Goal: Check status

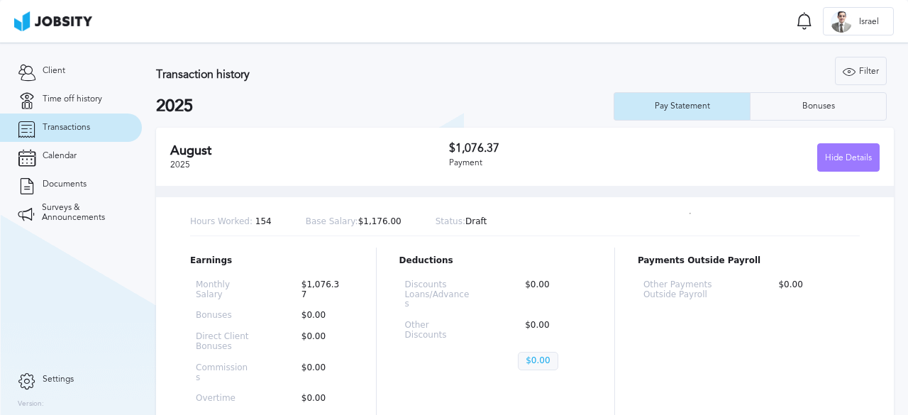
click at [401, 75] on h3 "Transaction history" at bounding box center [355, 74] width 399 height 13
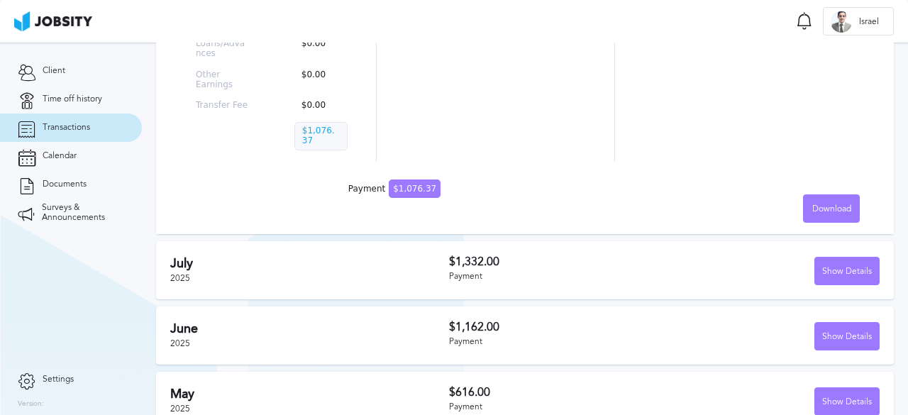
scroll to position [377, 0]
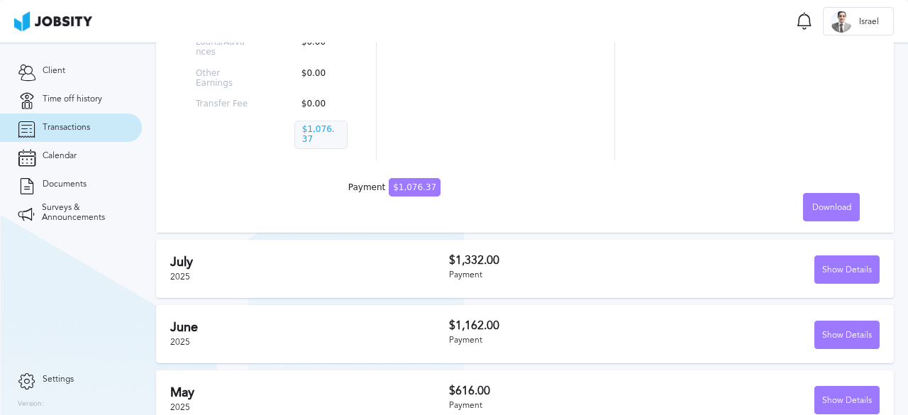
click at [541, 270] on div "Payment" at bounding box center [556, 275] width 215 height 10
click at [815, 256] on div "Show Details" at bounding box center [847, 270] width 64 height 28
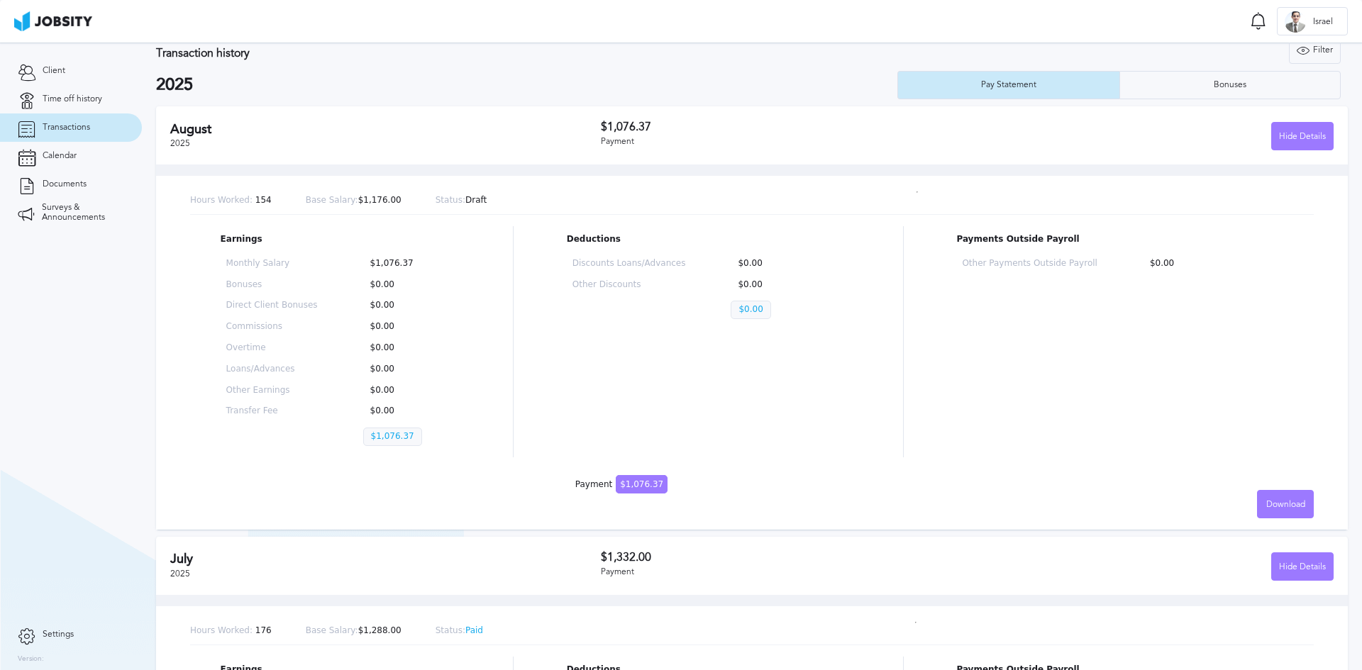
scroll to position [0, 0]
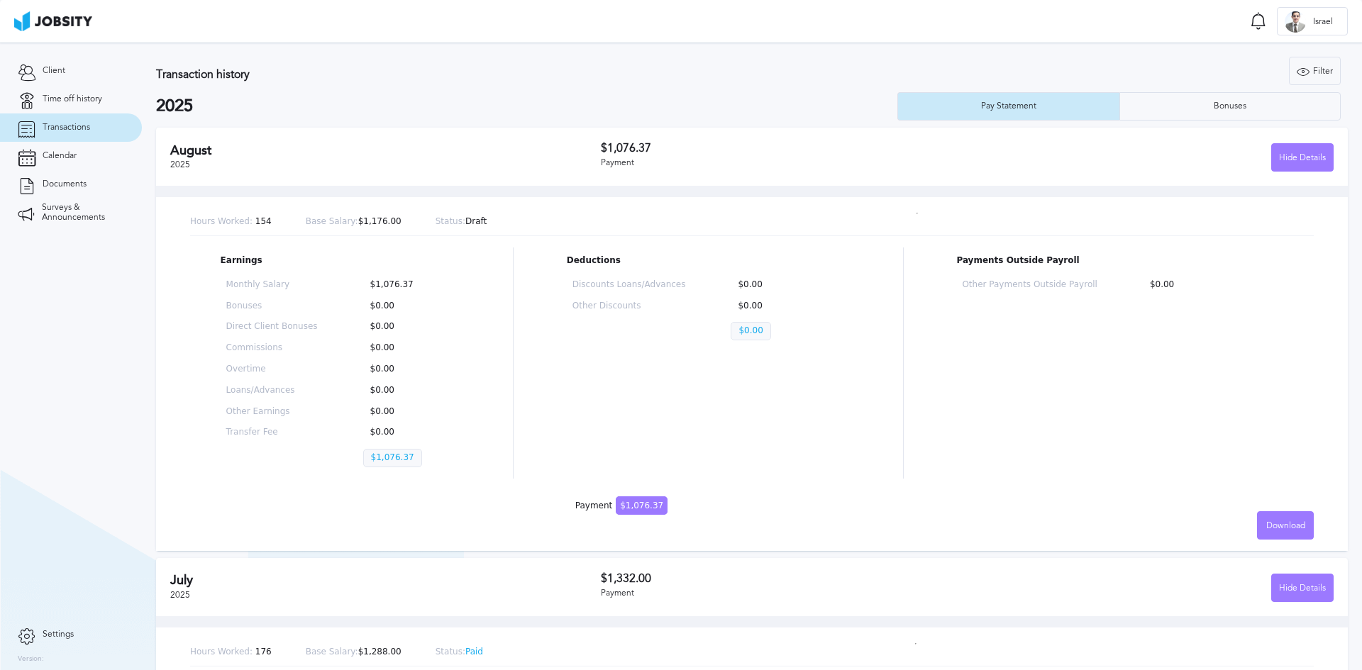
click at [448, 217] on p "Status: Draft" at bounding box center [461, 222] width 52 height 10
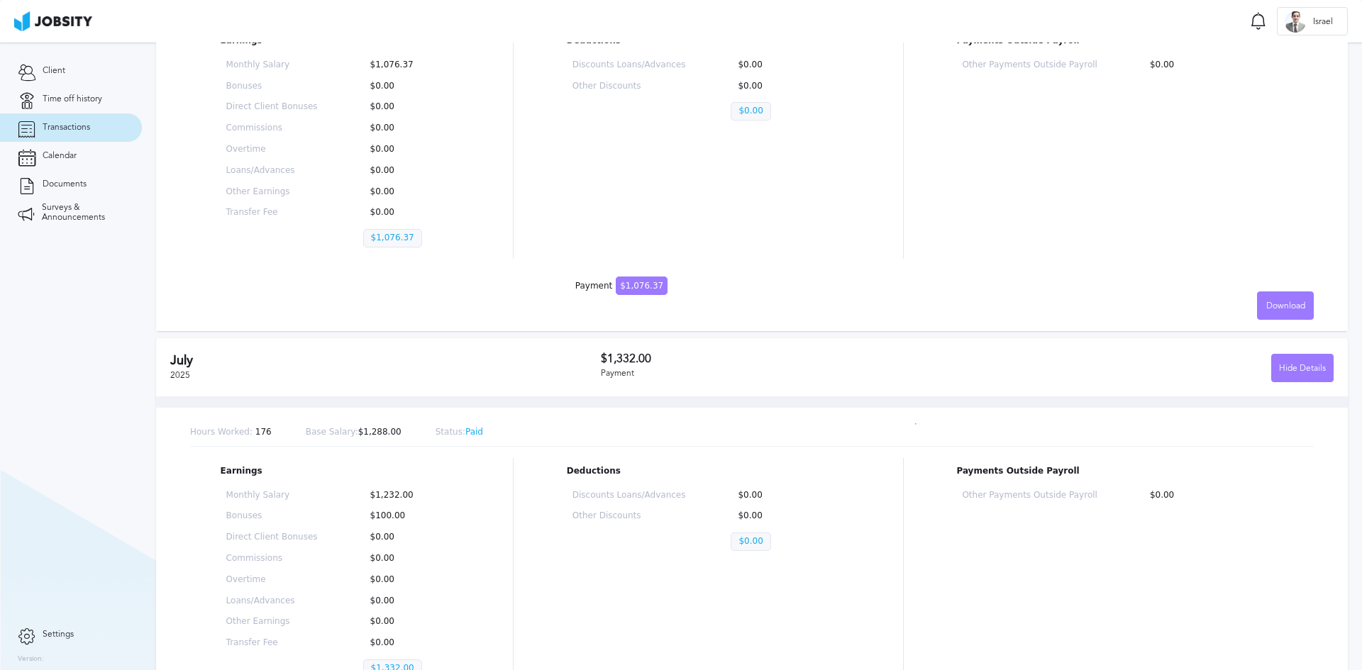
scroll to position [355, 0]
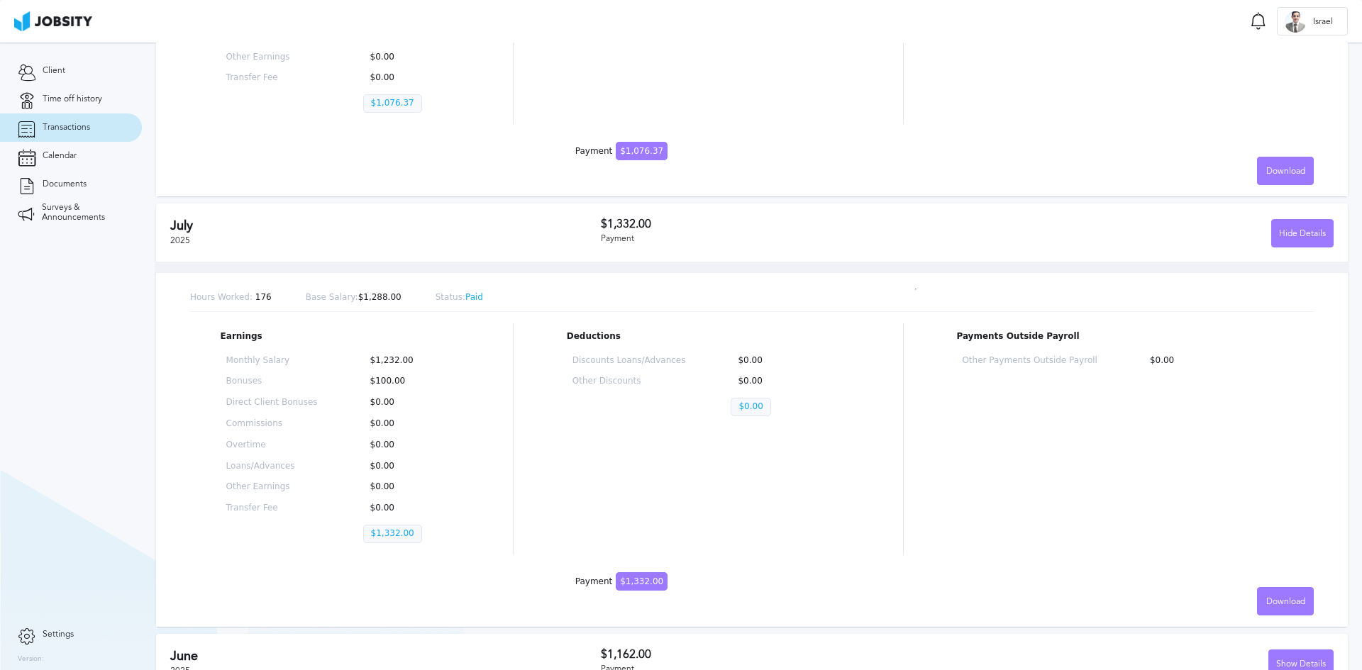
click at [452, 298] on p "Status: Paid" at bounding box center [459, 298] width 48 height 10
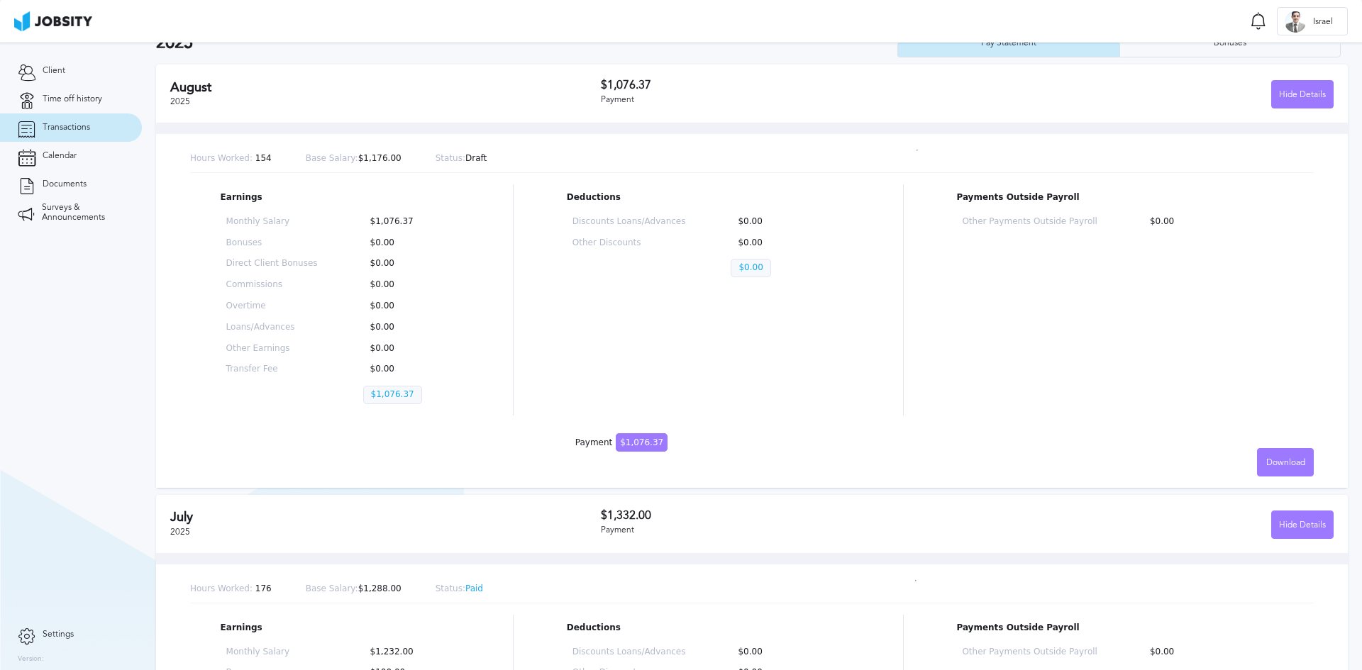
scroll to position [0, 0]
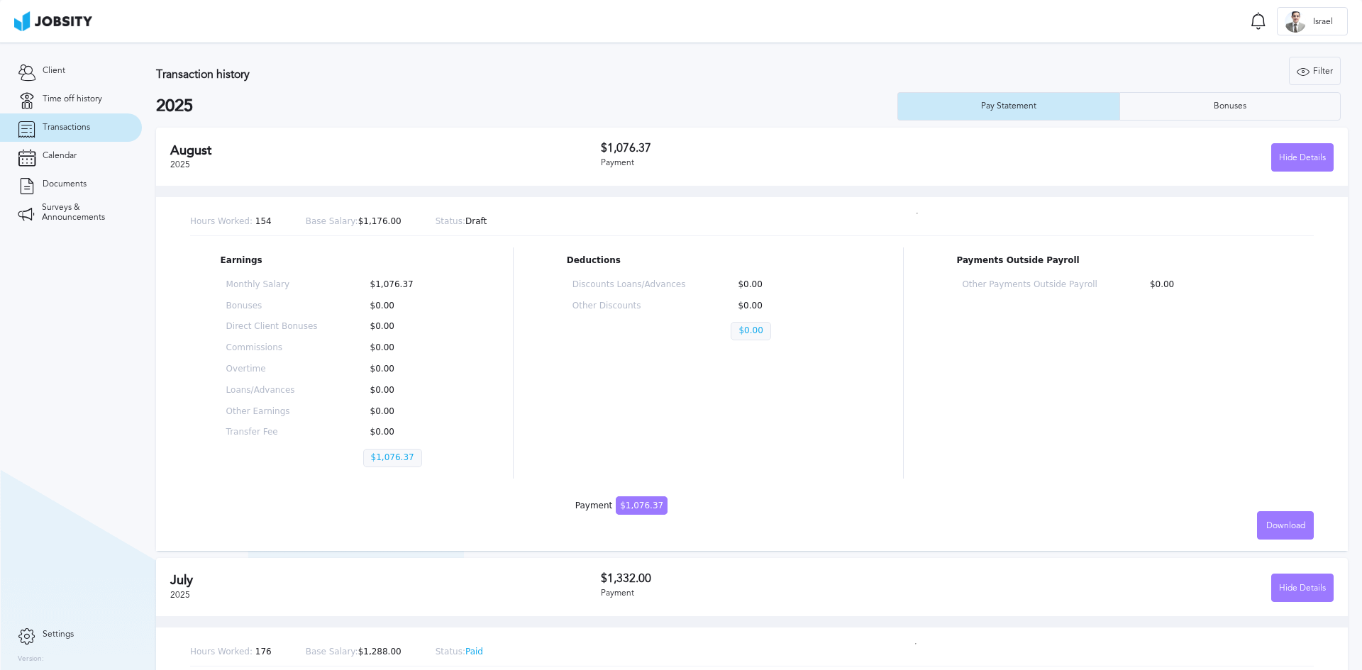
click at [455, 218] on p "Status: Draft" at bounding box center [461, 222] width 52 height 10
click at [366, 152] on h2 "August" at bounding box center [385, 150] width 431 height 15
click at [669, 147] on h3 "$1,076.37" at bounding box center [784, 148] width 367 height 13
click at [907, 113] on div "Pay Statement" at bounding box center [1008, 106] width 221 height 28
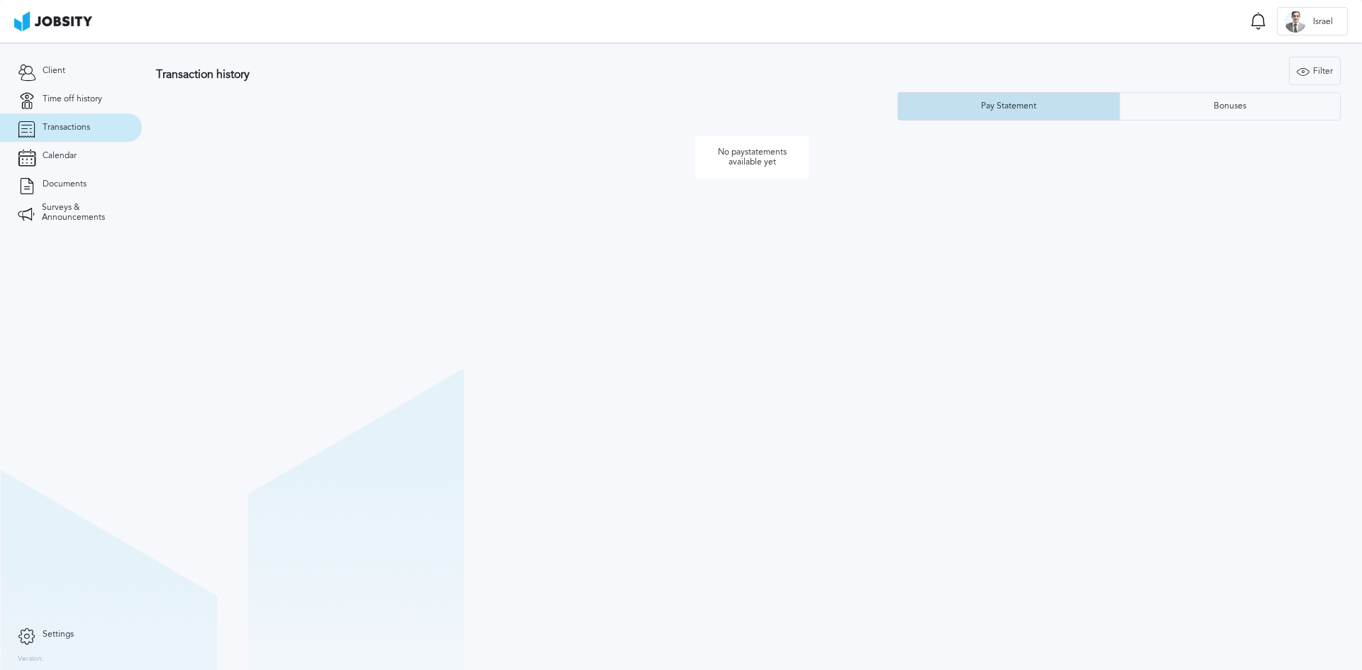
click at [907, 113] on div "Pay Statement" at bounding box center [1008, 106] width 221 height 28
click at [907, 109] on div "Pay Statement" at bounding box center [1008, 106] width 221 height 28
click at [60, 106] on link "Time off history" at bounding box center [71, 99] width 142 height 28
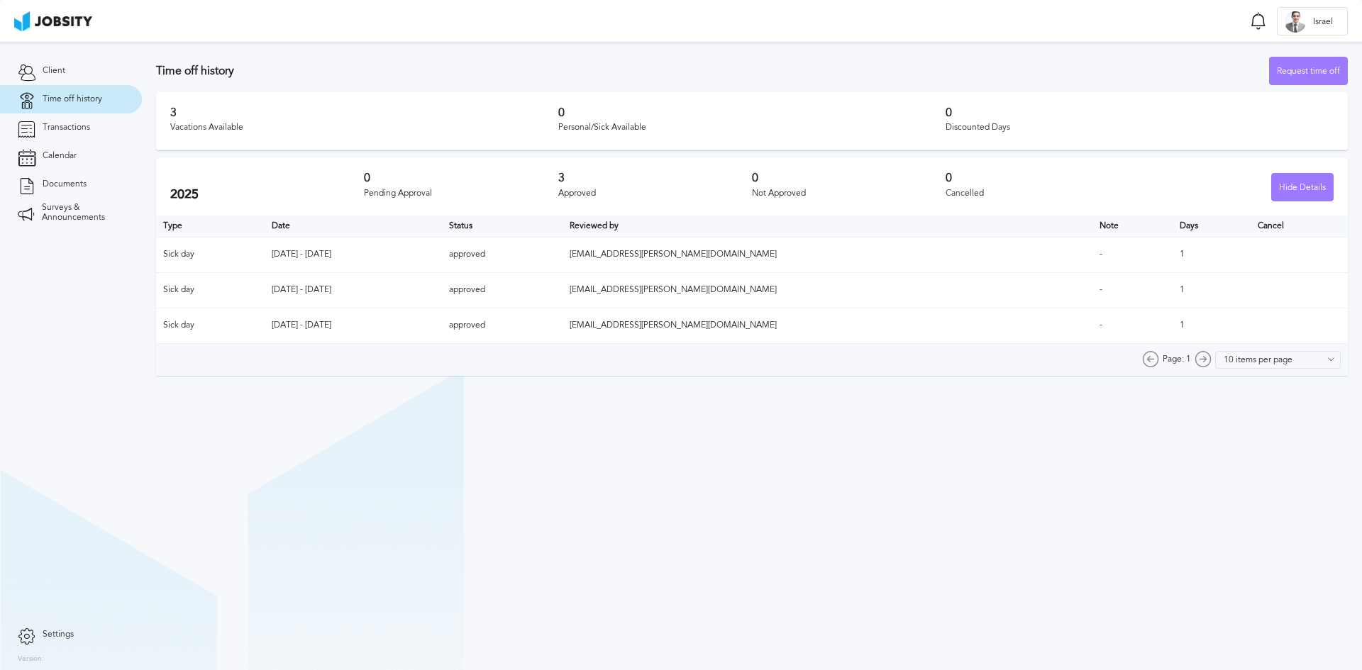
click at [241, 134] on div "3 Vacations Available" at bounding box center [364, 121] width 388 height 30
